Goal: Check status: Check status

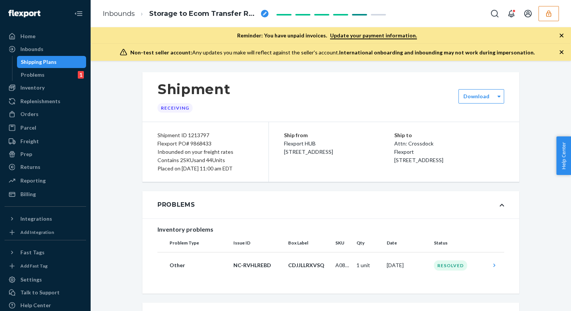
scroll to position [399, 0]
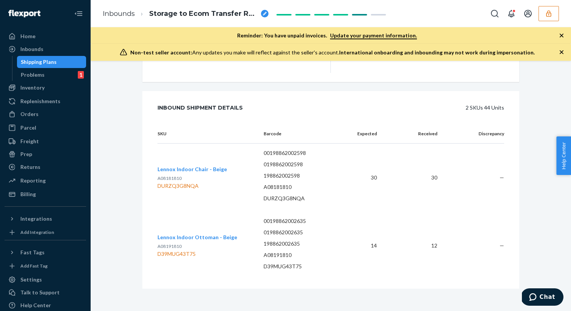
scroll to position [399, 0]
click at [181, 252] on div "D39MUG43T75" at bounding box center [198, 253] width 80 height 8
copy div "D39MUG43T75"
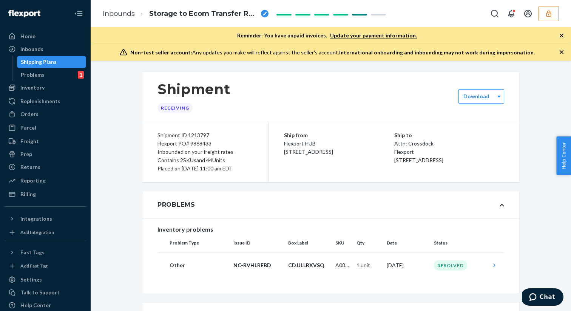
click at [195, 145] on div "Flexport PO# 9868433" at bounding box center [206, 143] width 96 height 8
click at [197, 145] on div "Flexport PO# 9868433" at bounding box center [206, 143] width 96 height 8
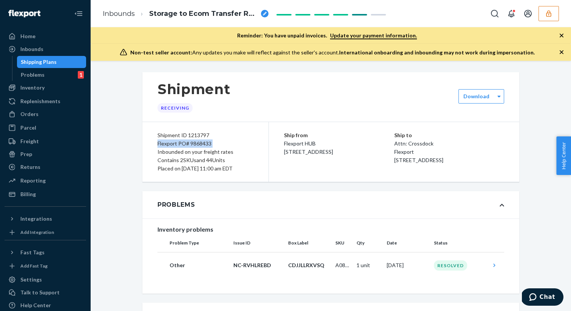
copy div "Flexport PO# 9868433"
click at [57, 50] on div "Inbounds" at bounding box center [45, 49] width 80 height 11
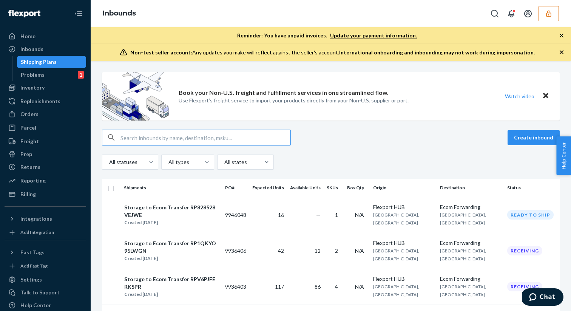
type input "9868425"
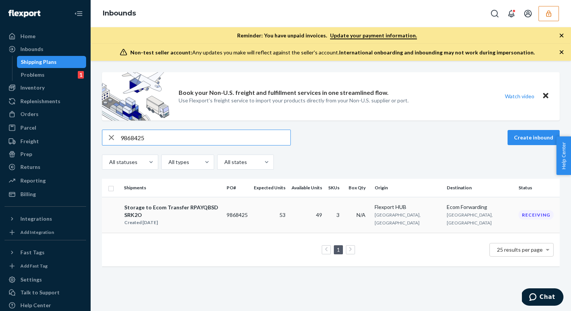
type input "9868425"
click at [187, 207] on div "Storage to Ecom Transfer RPAYQBSDSRK2O" at bounding box center [172, 211] width 96 height 15
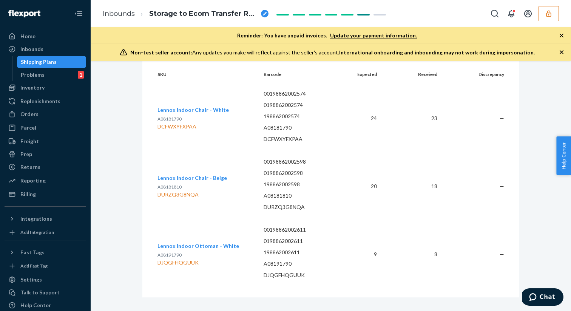
scroll to position [458, 0]
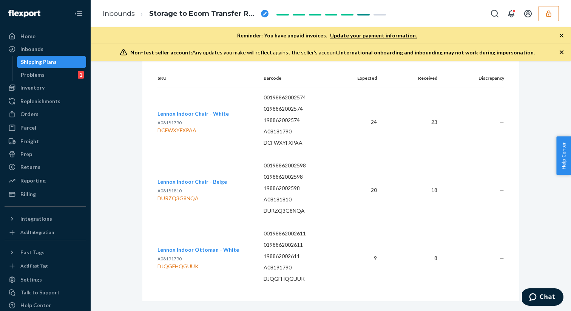
click at [181, 127] on div "DCFWXYFXPAA" at bounding box center [193, 131] width 71 height 8
copy div "DCFWXYFXPAA"
click at [173, 195] on div "DURZQ3G8NQA" at bounding box center [193, 199] width 70 height 8
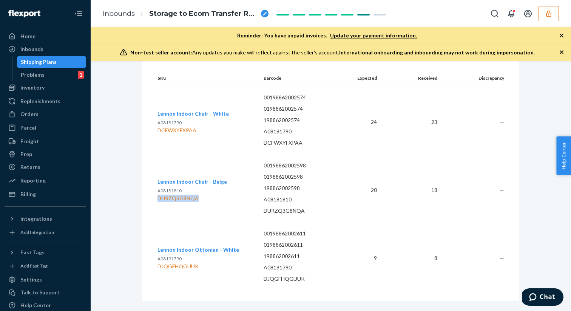
copy div "DURZQ3G8NQA"
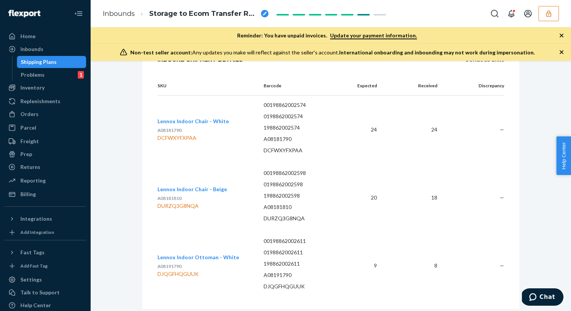
scroll to position [467, 0]
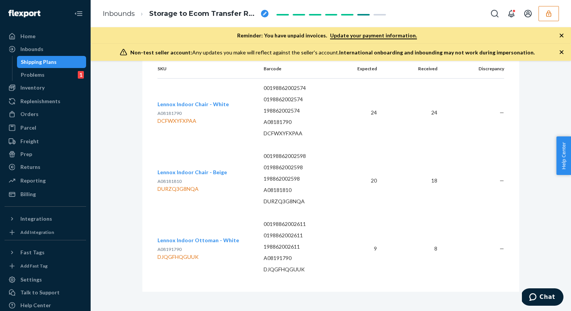
click at [187, 253] on div "DJQGFHQGUUK" at bounding box center [199, 257] width 82 height 8
copy div "DJQGFHQGUUK"
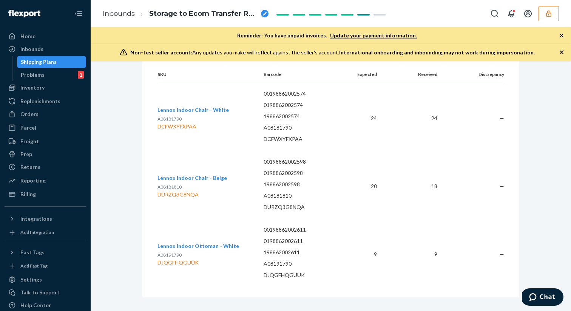
scroll to position [467, 0]
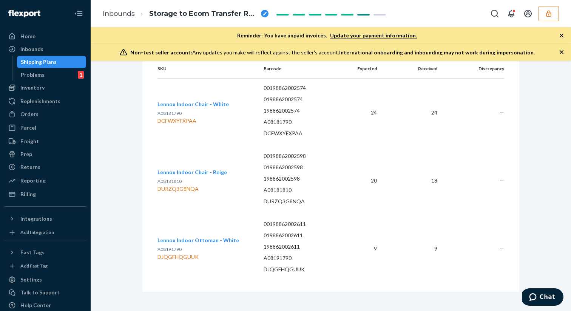
click at [175, 186] on div "DURZQ3G8NQA" at bounding box center [193, 189] width 70 height 8
copy div "DURZQ3G8NQA"
click at [53, 49] on div "Inbounds" at bounding box center [45, 49] width 80 height 11
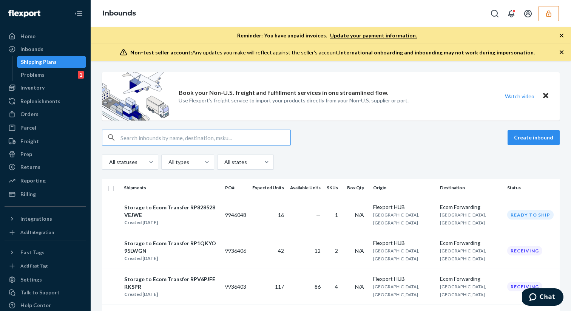
type input "9868424"
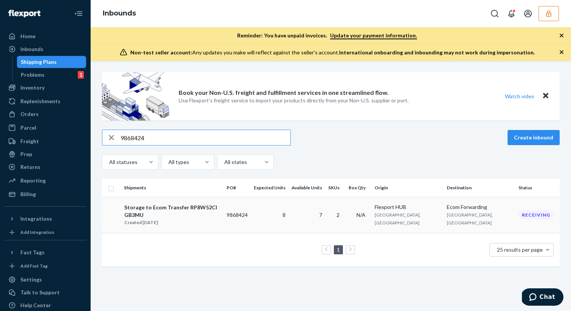
type input "9868424"
click at [185, 219] on div "Created [DATE]" at bounding box center [172, 223] width 96 height 8
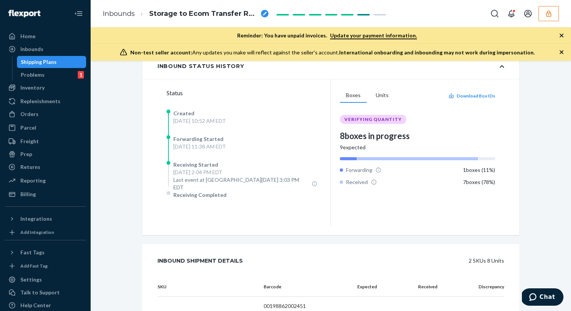
scroll to position [288, 0]
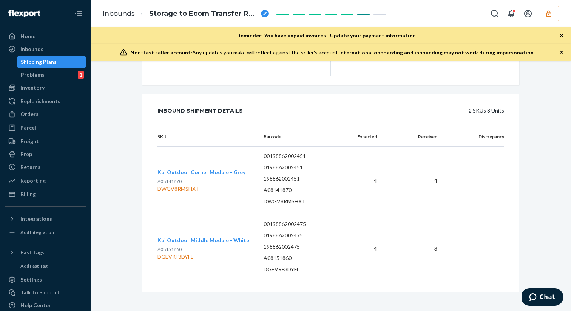
click at [177, 253] on div "DGEVRF3DYFL" at bounding box center [204, 257] width 92 height 8
copy div "DGEVRF3DYFL"
click at [46, 50] on div "Inbounds" at bounding box center [45, 49] width 80 height 11
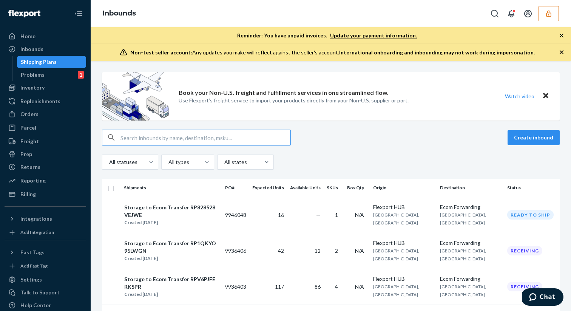
type input "9879093"
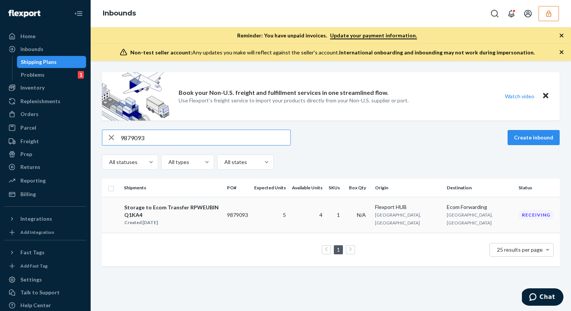
type input "9879093"
click at [210, 209] on div "Storage to Ecom Transfer RPWEUBINQ1KA4" at bounding box center [172, 211] width 96 height 15
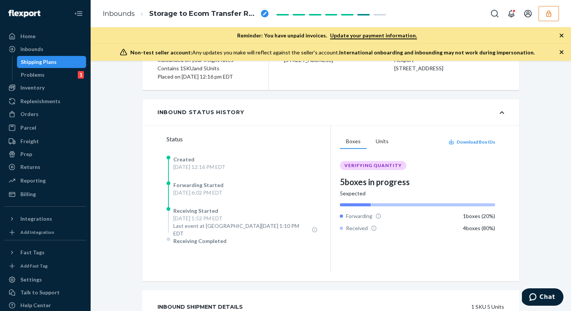
scroll to position [220, 0]
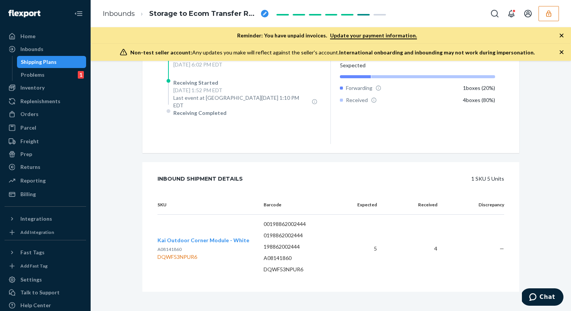
click at [182, 253] on div "DQWF53NPUR6" at bounding box center [204, 257] width 92 height 8
copy div "DQWF53NPUR6"
click at [544, 16] on button "button" at bounding box center [549, 13] width 20 height 15
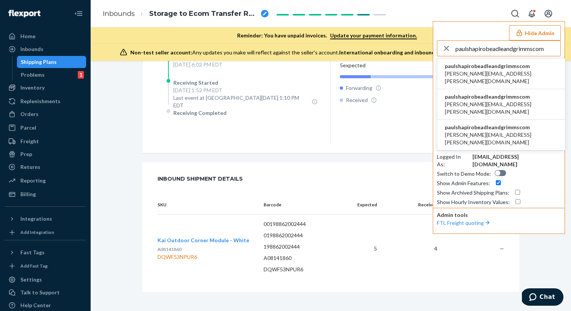
type input "paulshapirobeadleandgrimmscom"
click at [482, 76] on span "charlie.rehor@beadleandgrimms.com" at bounding box center [501, 77] width 113 height 15
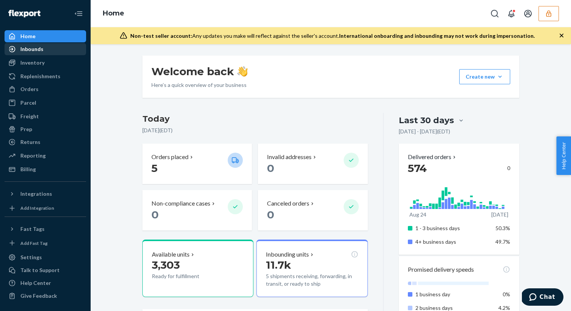
click at [70, 51] on div "Inbounds" at bounding box center [45, 49] width 80 height 11
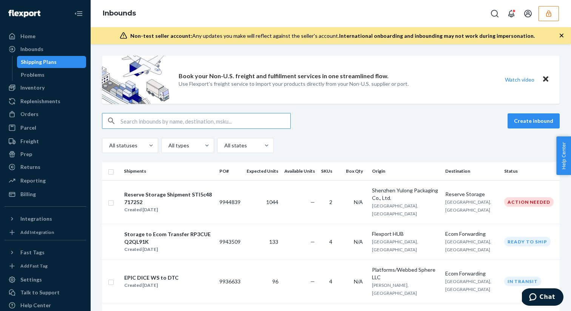
paste input "9918187"
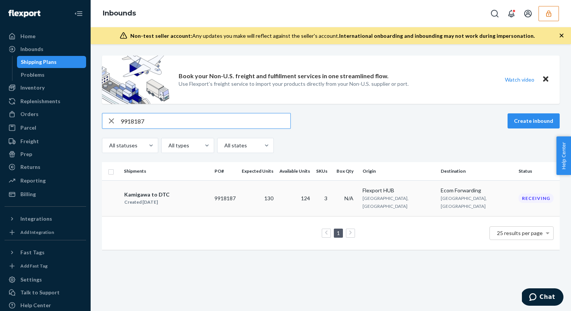
type input "9918187"
click at [167, 191] on div "Kamigawa to DTC" at bounding box center [146, 195] width 45 height 8
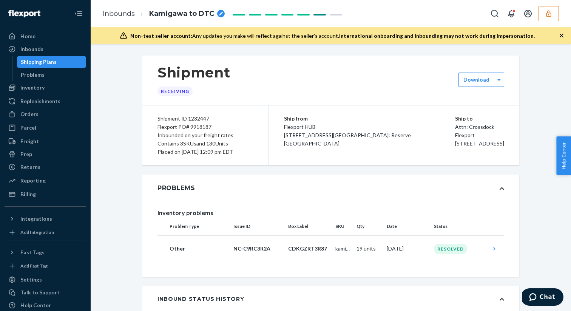
click at [548, 13] on icon "button" at bounding box center [548, 13] width 5 height 6
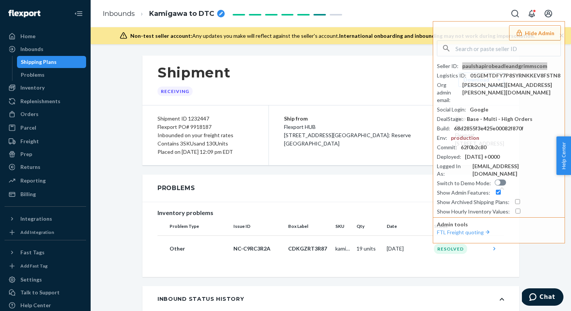
drag, startPoint x: 463, startPoint y: 65, endPoint x: 450, endPoint y: 4, distance: 63.0
click at [0, 0] on div "Home Inbounds Shipping Plans Problems Inventory Products Replenishments Orders …" at bounding box center [285, 155] width 571 height 311
click at [528, 33] on button "Hide Admin" at bounding box center [535, 32] width 52 height 15
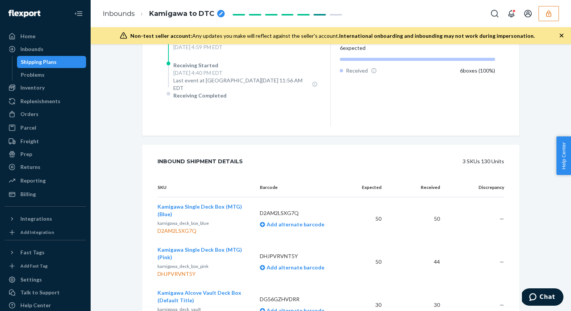
scroll to position [336, 0]
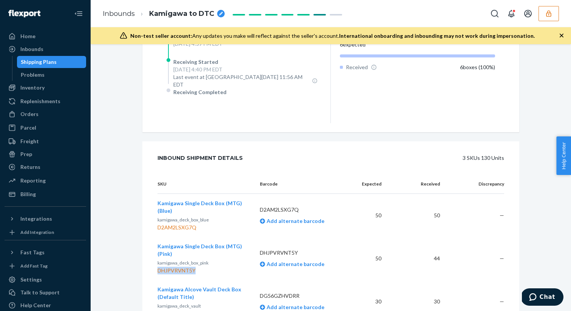
drag, startPoint x: 158, startPoint y: 267, endPoint x: 195, endPoint y: 267, distance: 37.0
click at [195, 267] on div "DHJPVRVNT5Y" at bounding box center [203, 271] width 90 height 8
copy div "DHJPVRVNT5Y"
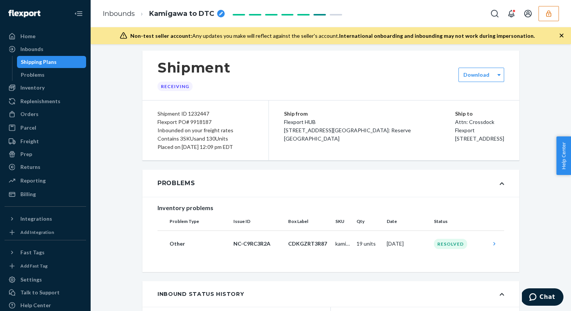
scroll to position [3, 0]
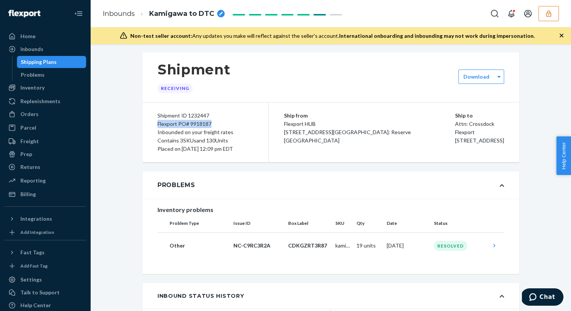
drag, startPoint x: 156, startPoint y: 122, endPoint x: 212, endPoint y: 123, distance: 55.9
click at [212, 123] on div "Shipment ID 1232447 Flexport PO# 9918187 Inbounded on your freight rates Contai…" at bounding box center [205, 132] width 127 height 60
copy div "Flexport PO# 9918187"
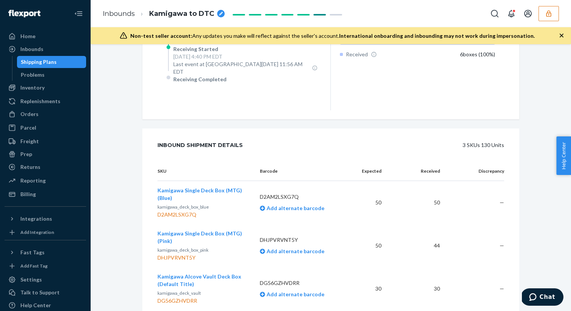
scroll to position [358, 0]
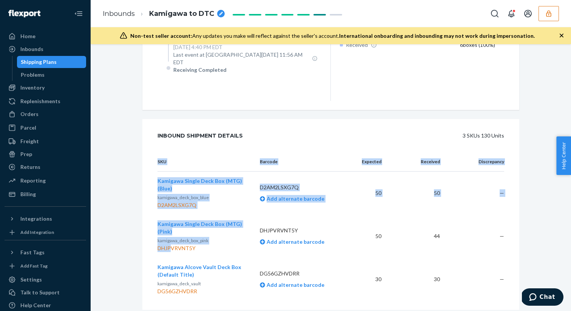
drag, startPoint x: 156, startPoint y: 243, endPoint x: 170, endPoint y: 242, distance: 14.0
click at [170, 242] on div "SKU Barcode Expected Received Discrepancy Kamigawa Single Deck Box (MTG) (Blue)…" at bounding box center [330, 231] width 377 height 158
click at [170, 244] on div "DHJPVRVNT5Y" at bounding box center [203, 248] width 90 height 8
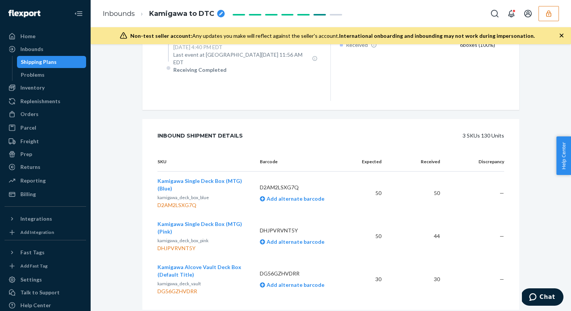
click at [161, 248] on td "Kamigawa Single Deck Box (MTG) (Pink) kamigawa_deck_box_pink DHJPVRVNT5Y" at bounding box center [206, 236] width 96 height 43
drag, startPoint x: 158, startPoint y: 244, endPoint x: 194, endPoint y: 246, distance: 35.9
click at [194, 246] on div "DHJPVRVNT5Y" at bounding box center [203, 248] width 90 height 8
click at [189, 245] on div "DHJPVRVNT5Y" at bounding box center [203, 248] width 90 height 8
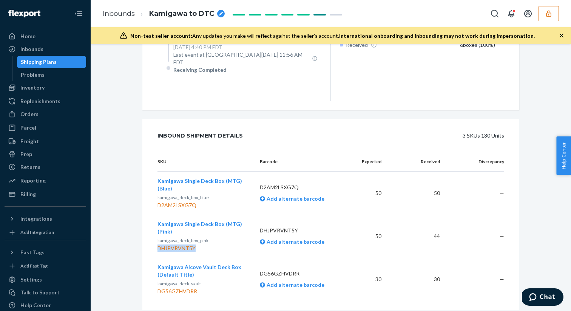
copy div "DHJPVRVNT5Y"
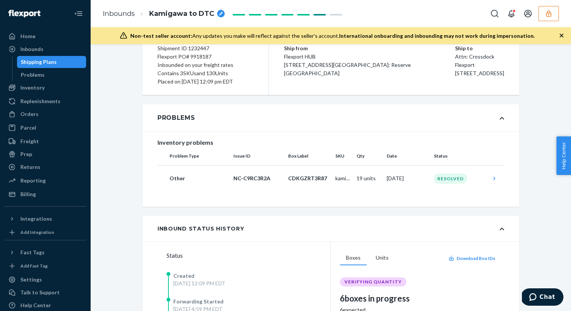
scroll to position [0, 0]
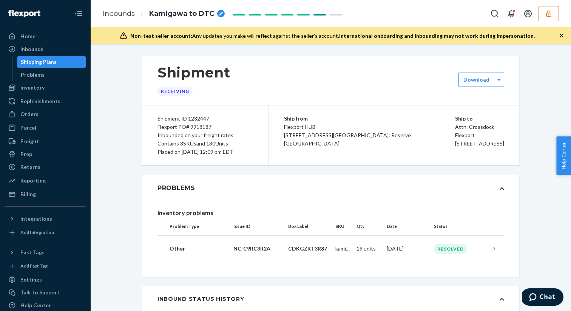
click at [552, 15] on icon "button" at bounding box center [549, 14] width 8 height 8
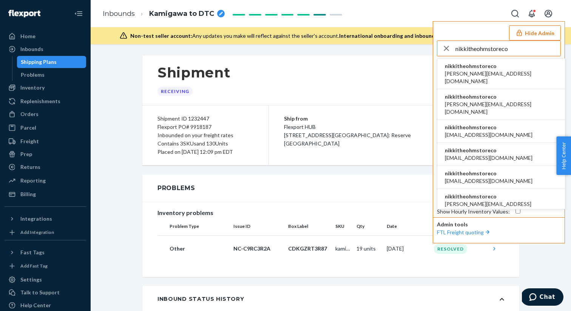
type input "nikkitheohmstoreco"
click at [476, 69] on span "nikkitheohmstoreco" at bounding box center [501, 66] width 113 height 8
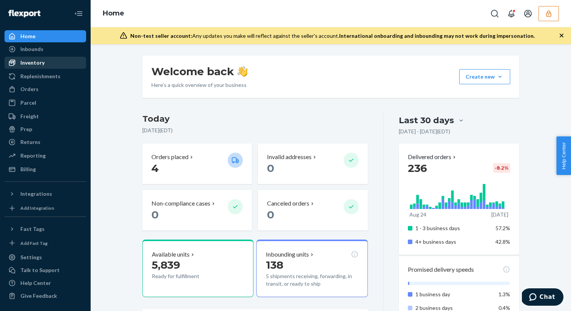
click at [58, 64] on div "Inventory" at bounding box center [45, 62] width 80 height 11
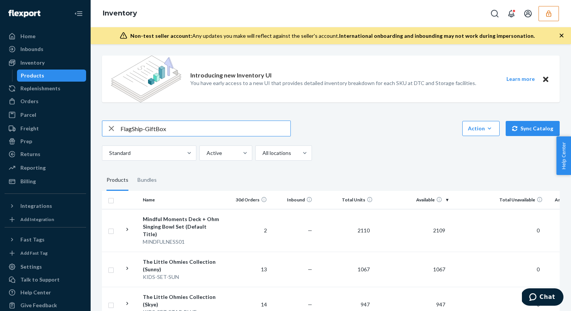
type input "FlagShip-GiftBox"
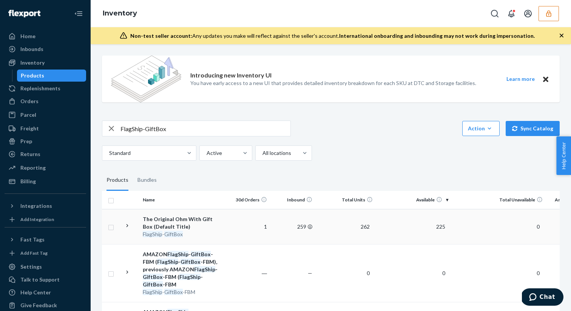
click at [200, 231] on div "FlagShip - GiftBox" at bounding box center [182, 235] width 79 height 8
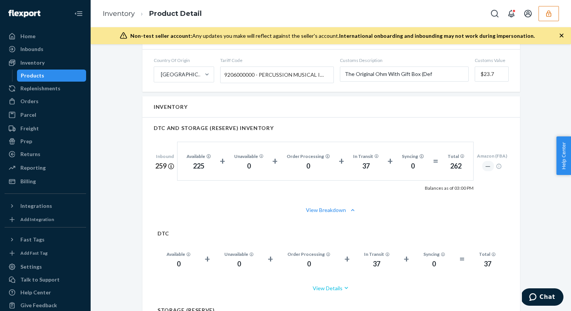
scroll to position [468, 0]
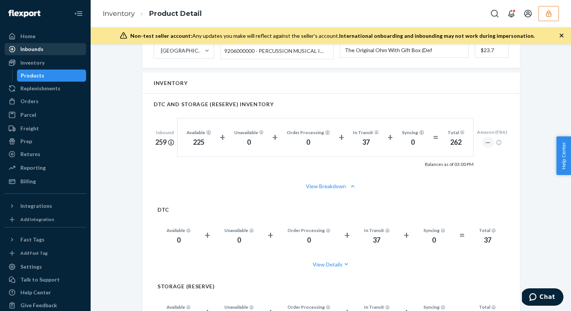
click at [36, 53] on div "Inbounds" at bounding box center [45, 49] width 80 height 11
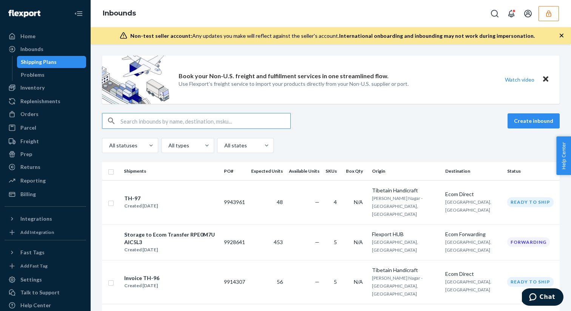
type input "9928641"
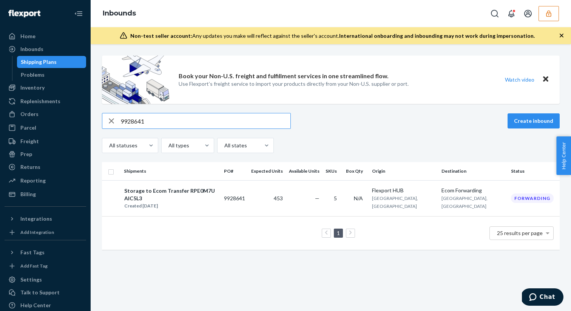
type input "9928641"
click at [195, 202] on div "Created [DATE]" at bounding box center [170, 206] width 93 height 8
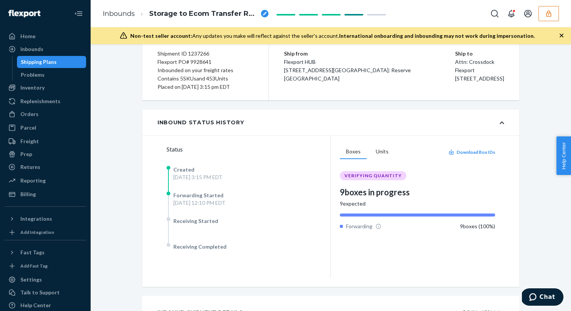
scroll to position [68, 0]
